Goal: Task Accomplishment & Management: Use online tool/utility

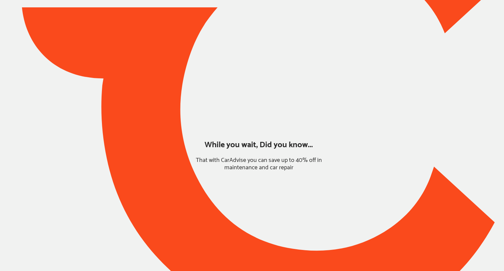
type input "*******"
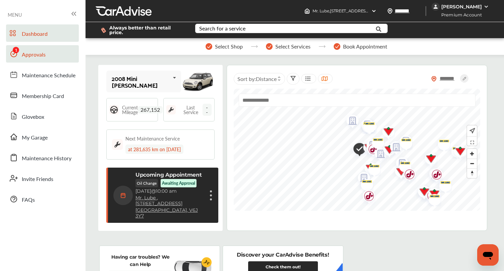
click at [31, 57] on span "Approvals" at bounding box center [34, 55] width 24 height 9
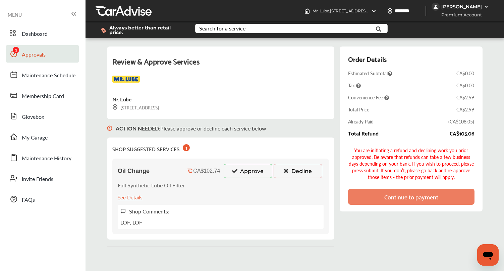
click at [235, 171] on icon at bounding box center [234, 171] width 6 height 5
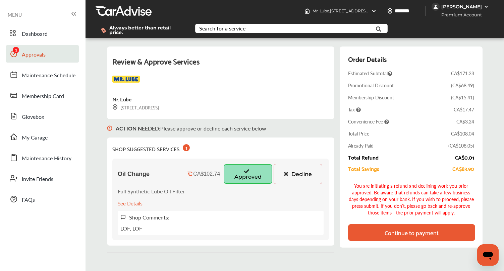
click at [410, 235] on div "Continue to payment" at bounding box center [411, 233] width 54 height 7
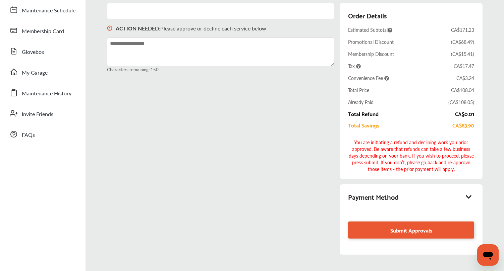
scroll to position [101, 0]
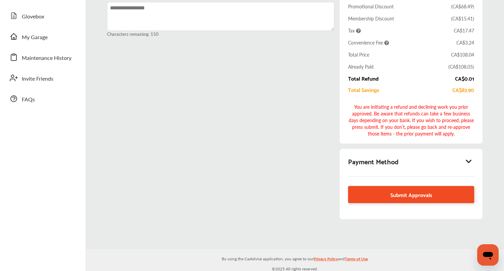
click at [404, 199] on link "Submit Approvals" at bounding box center [411, 194] width 126 height 17
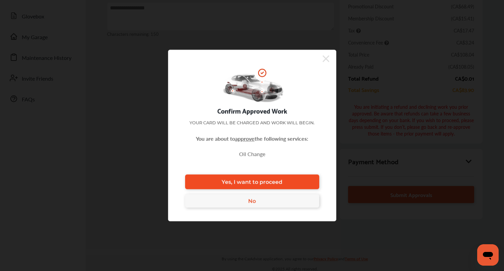
click at [265, 184] on span "Yes, I want to proceed" at bounding box center [251, 182] width 61 height 6
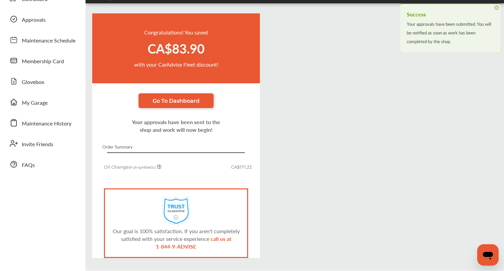
scroll to position [58, 0]
